Goal: Task Accomplishment & Management: Use online tool/utility

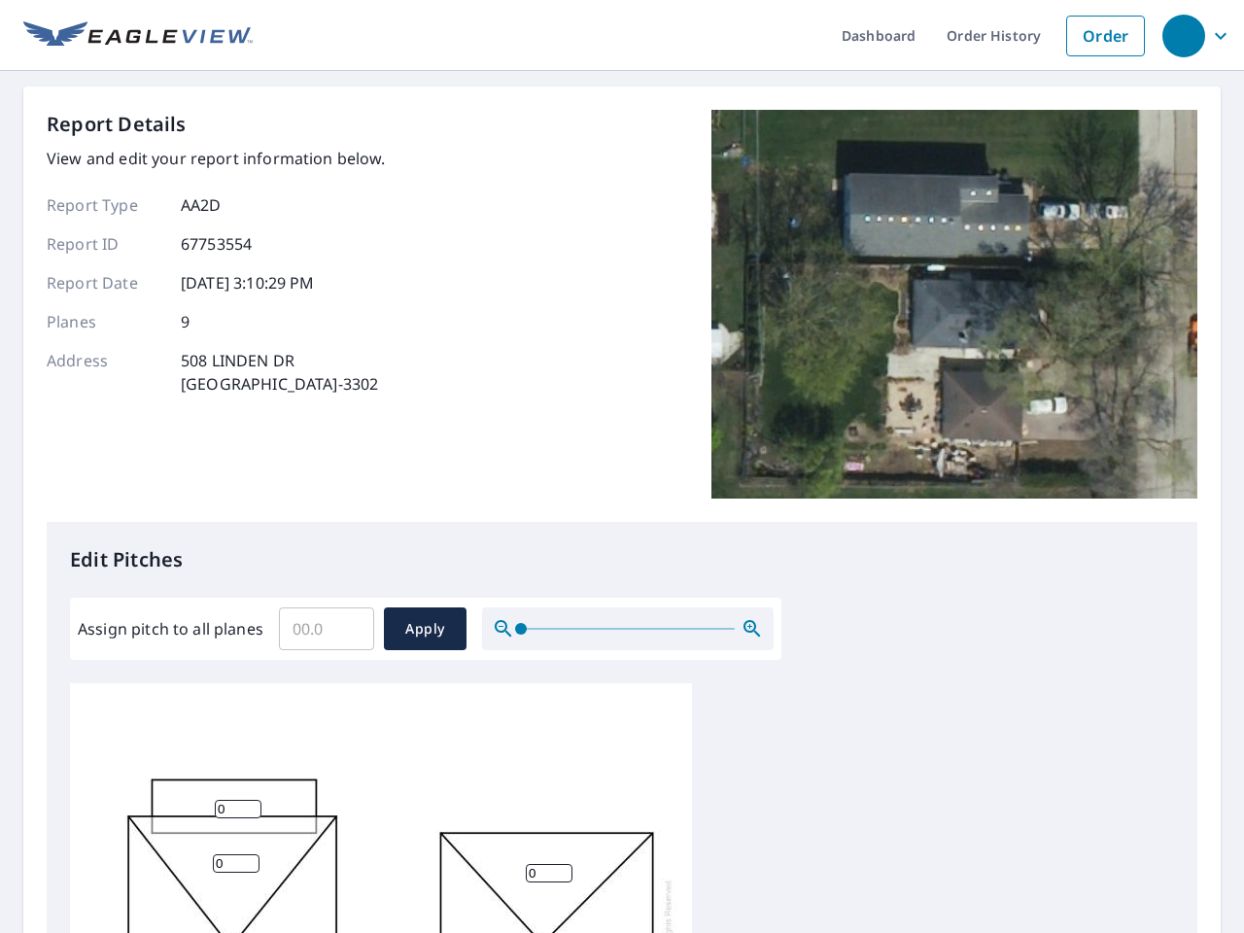
click at [622, 466] on div "Report Details View and edit your report information below. Report Type AA2D Re…" at bounding box center [622, 316] width 1151 height 412
click at [1183, 35] on div "button" at bounding box center [1183, 36] width 43 height 43
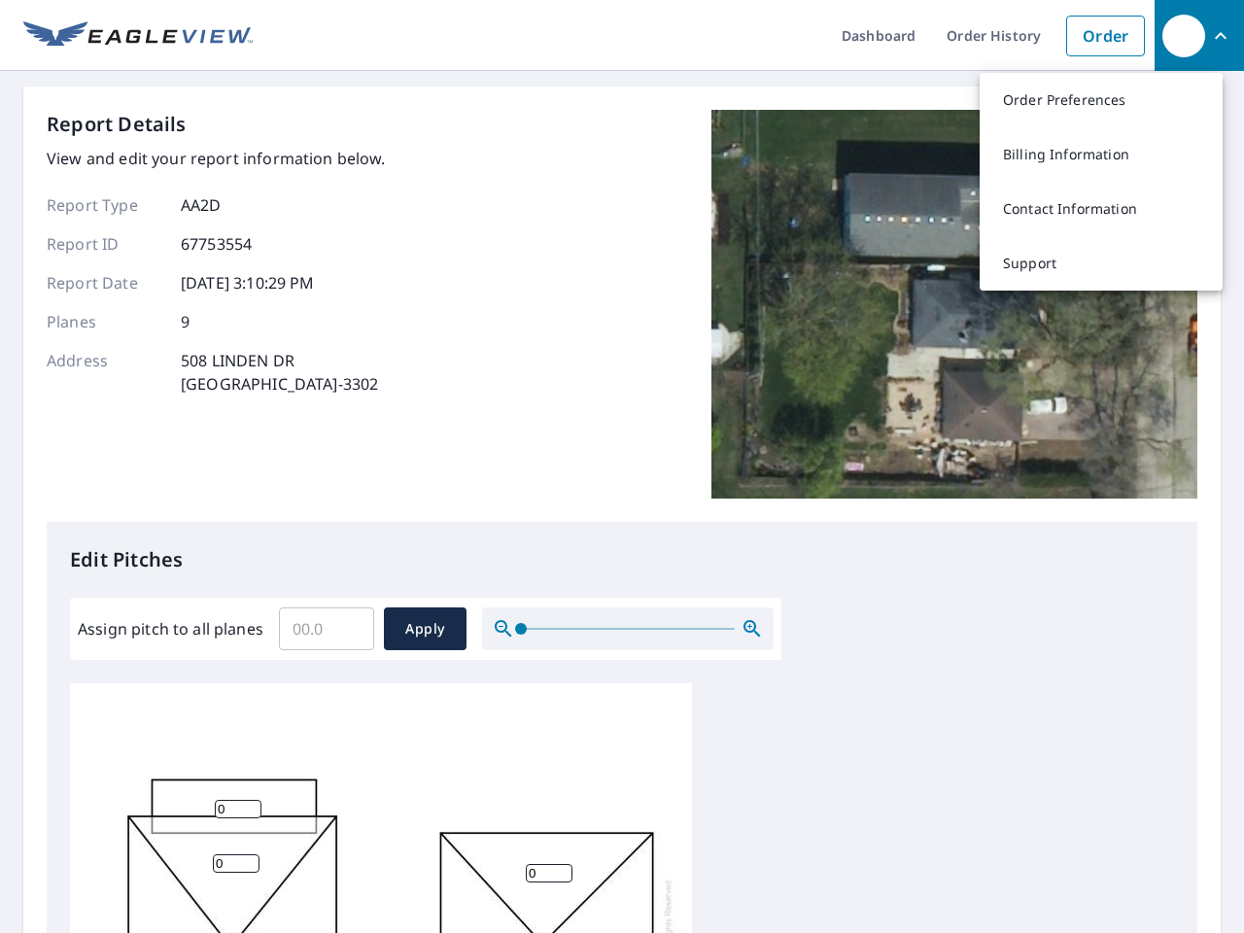
click at [327, 629] on input "Assign pitch to all planes" at bounding box center [326, 629] width 95 height 54
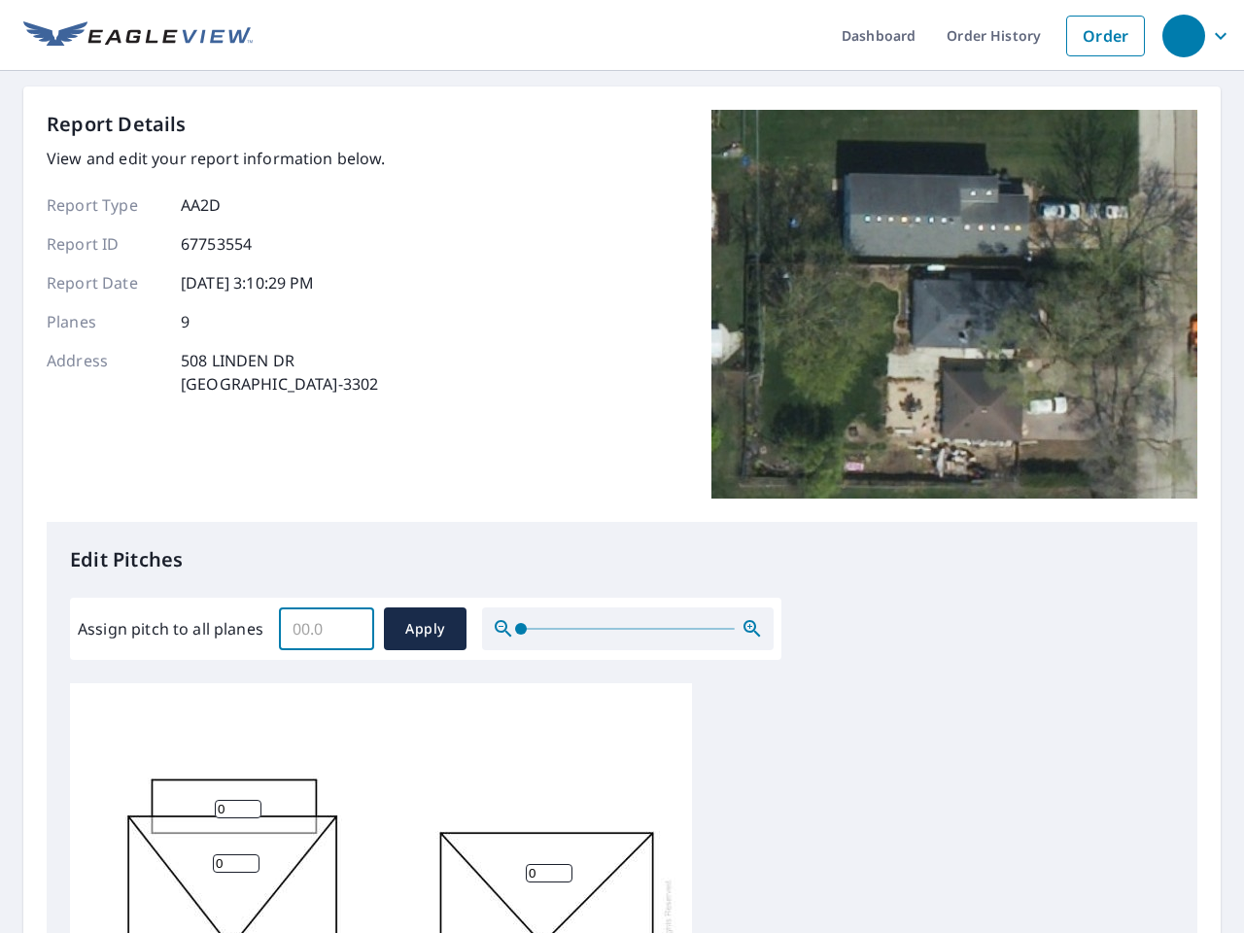
click at [425, 629] on span "Apply" at bounding box center [425, 629] width 52 height 24
click at [752, 629] on icon "button" at bounding box center [752, 628] width 23 height 23
